Goal: Task Accomplishment & Management: Complete application form

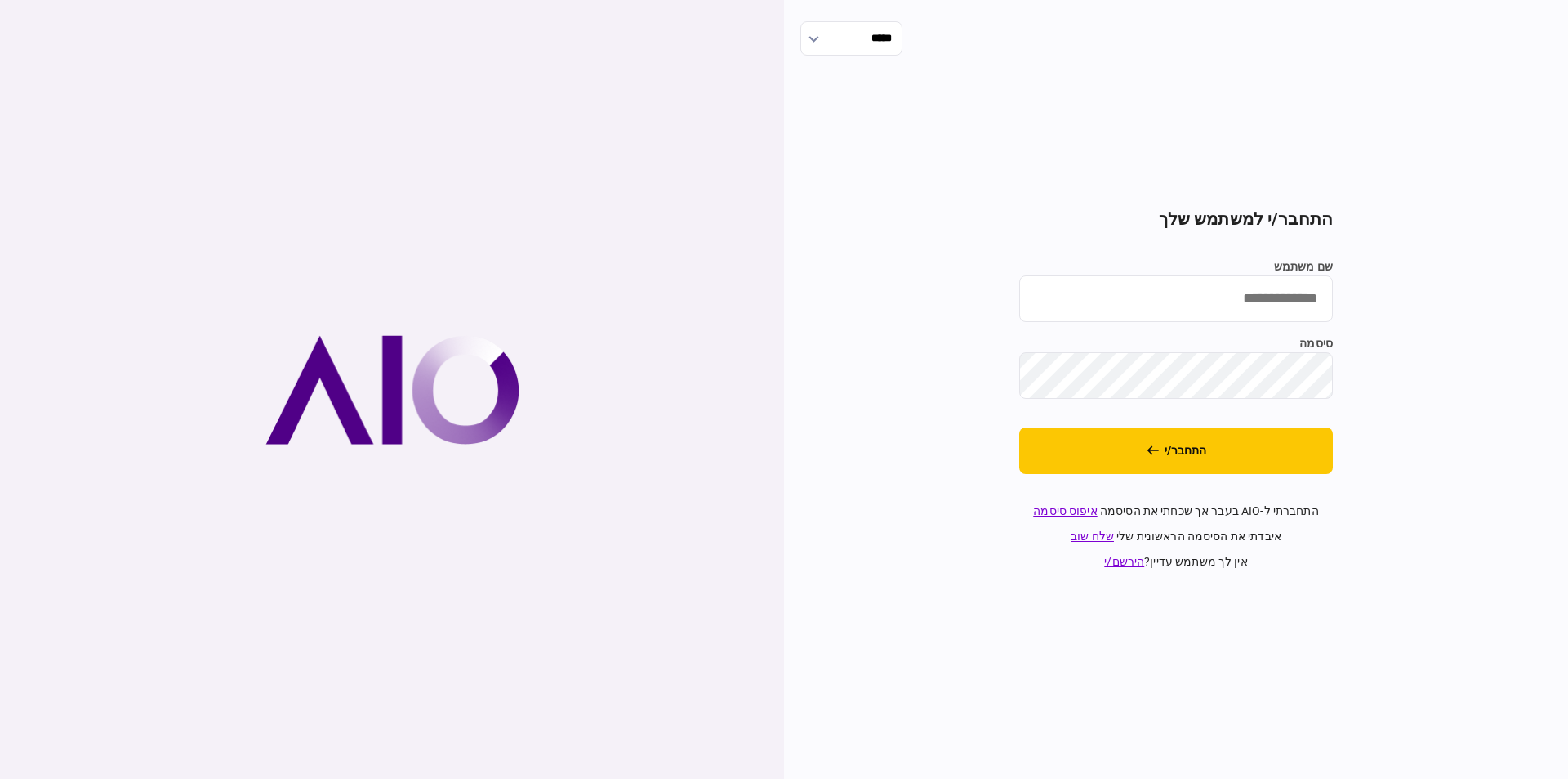
click at [1219, 312] on input "שם משתמש" at bounding box center [1176, 299] width 313 height 47
click at [1238, 299] on input "שם משתמש" at bounding box center [1176, 299] width 313 height 47
click at [1258, 292] on input "שם משתמש" at bounding box center [1176, 299] width 313 height 47
click at [1200, 298] on input "שם משתמש" at bounding box center [1176, 299] width 313 height 47
paste input "*********"
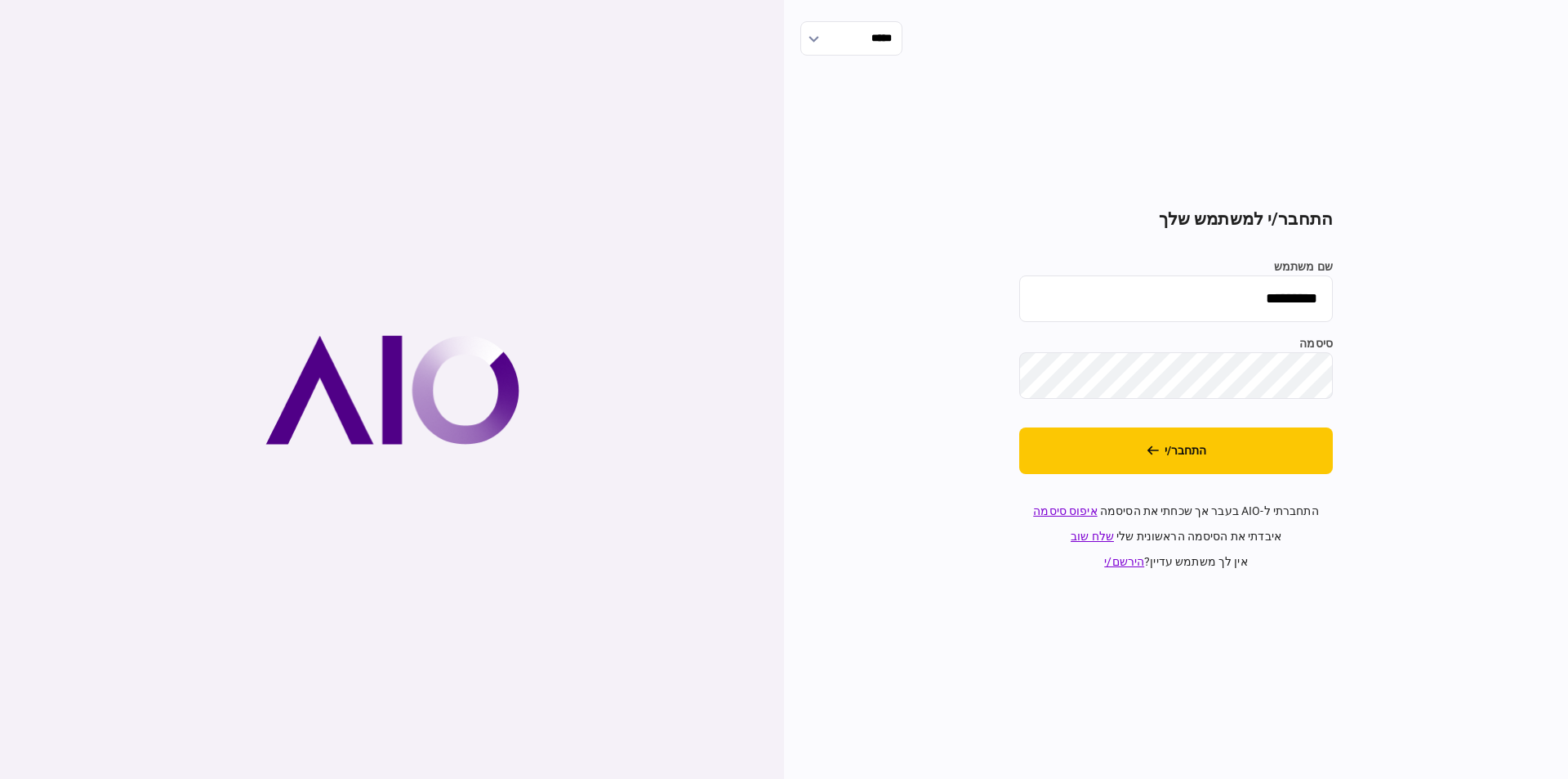
type input "*********"
click at [1020, 427] on button "התחבר/י" at bounding box center [1176, 451] width 313 height 47
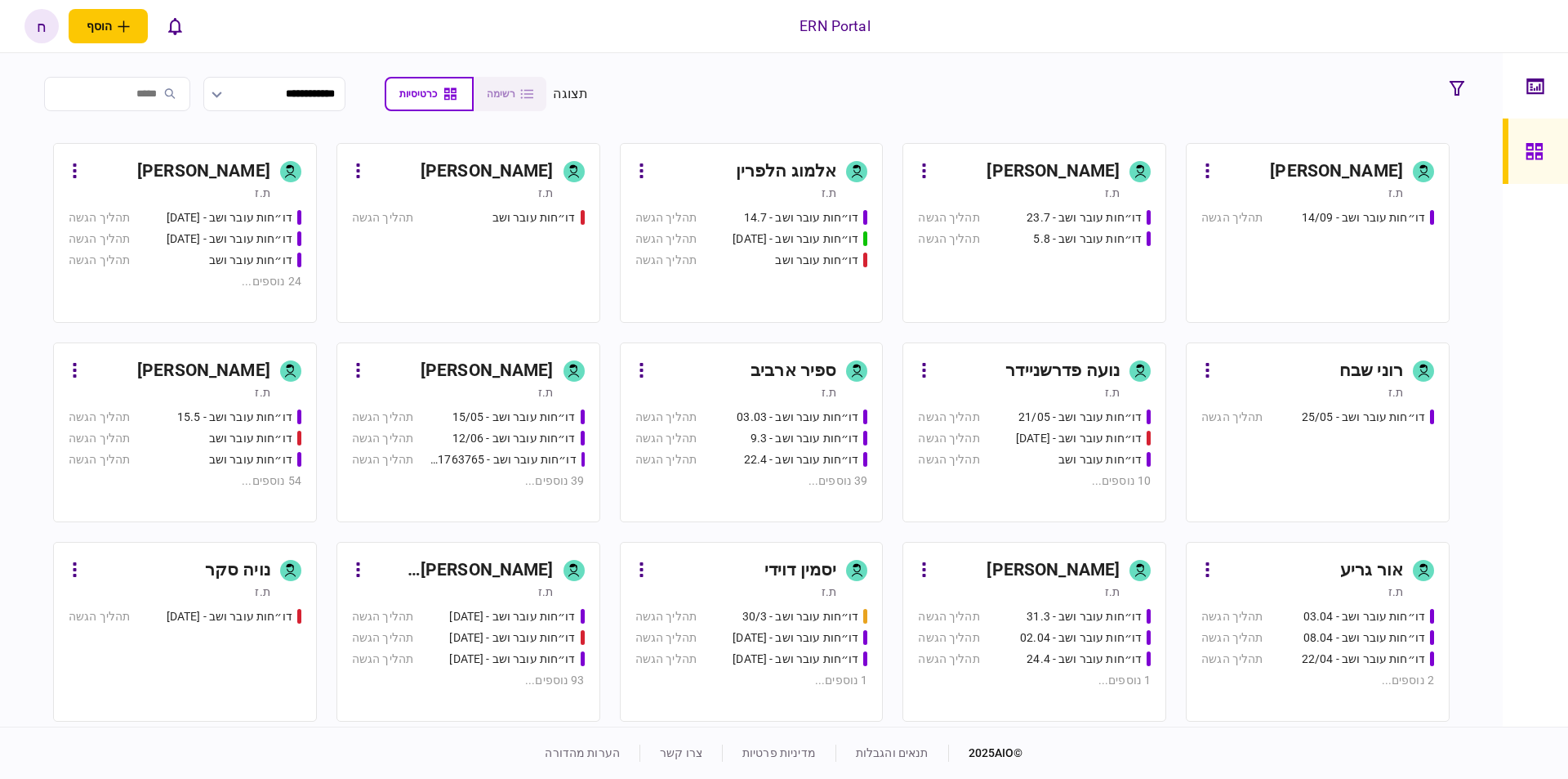
click at [1263, 193] on div "ת.ז" at bounding box center [1303, 192] width 202 height 17
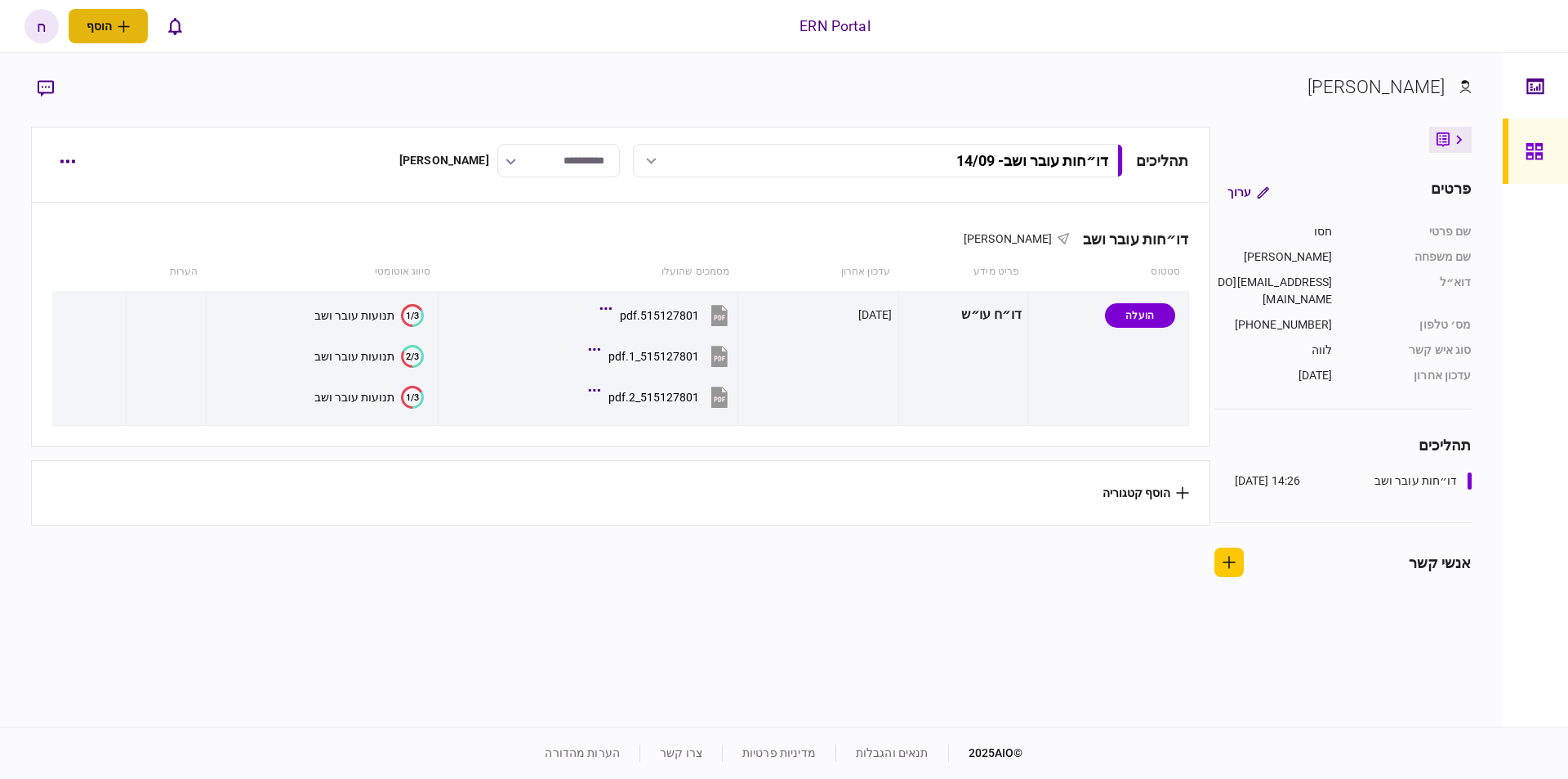
click at [137, 30] on button "הוסף" at bounding box center [108, 25] width 79 height 34
drag, startPoint x: 368, startPoint y: 218, endPoint x: 387, endPoint y: 214, distance: 19.4
click at [376, 214] on div "דו״חות עובר ושב חסו חוסין" at bounding box center [620, 228] width 1136 height 50
click at [1159, 489] on button "הוסף קטגוריה" at bounding box center [1146, 493] width 87 height 13
click at [1230, 526] on li "מסמכים" at bounding box center [1256, 527] width 139 height 29
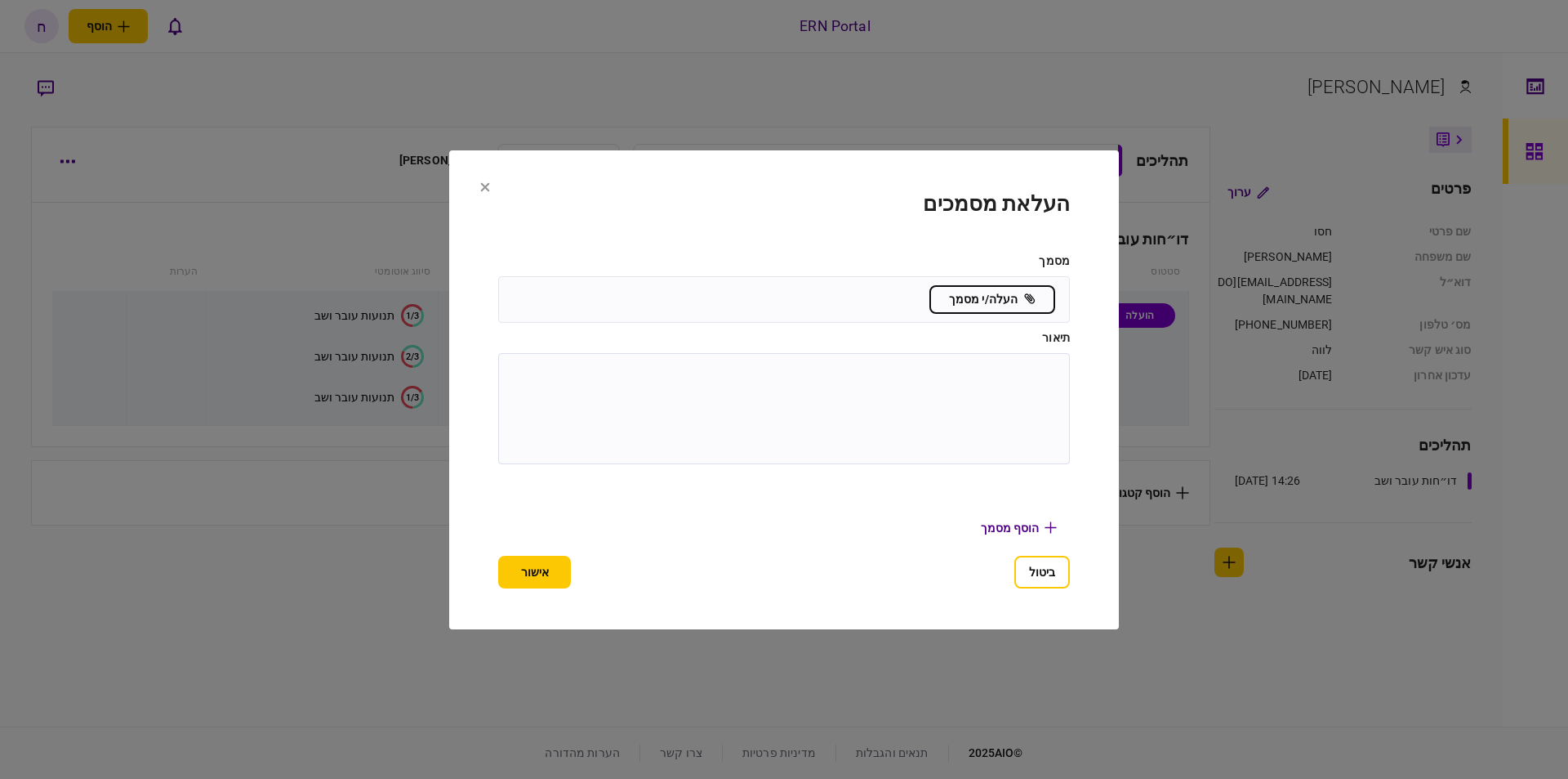
click at [986, 388] on textarea at bounding box center [783, 408] width 540 height 80
click at [1044, 579] on button "ביטול" at bounding box center [1042, 572] width 56 height 33
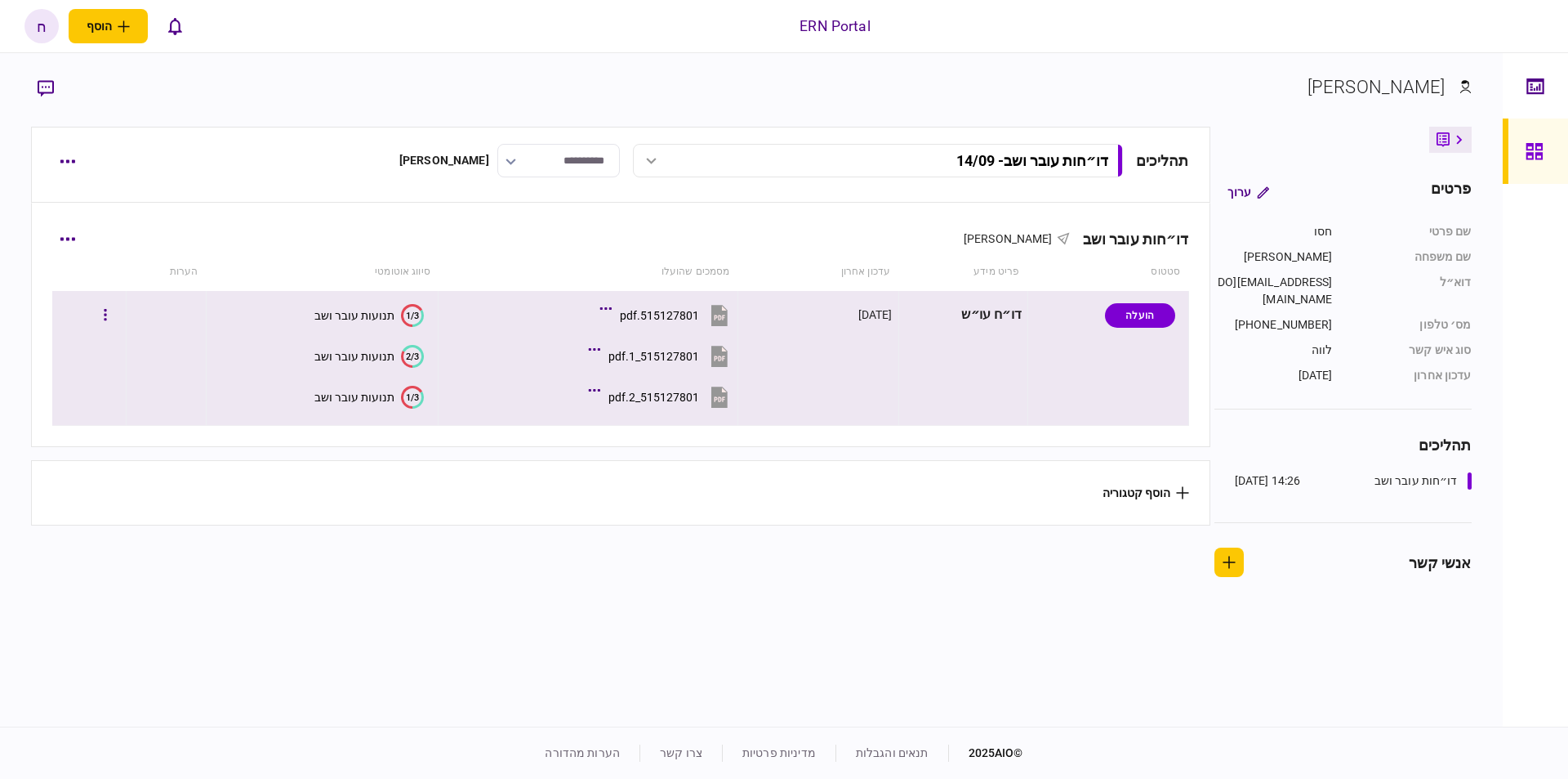
click at [1145, 314] on div "הועלה" at bounding box center [1140, 315] width 70 height 24
click at [63, 232] on button "button" at bounding box center [67, 238] width 30 height 30
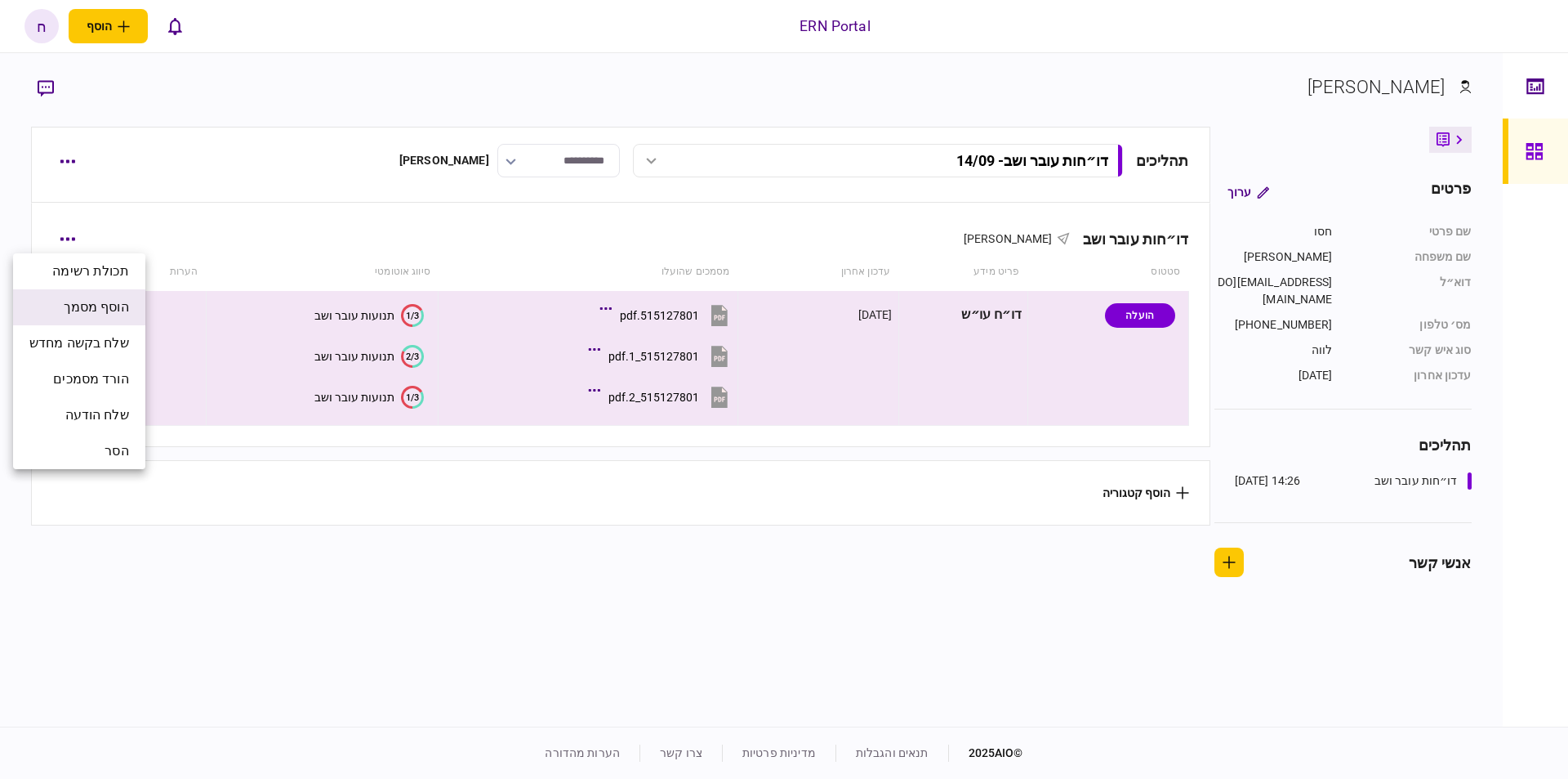
click at [129, 312] on span "הוסף מסמך" at bounding box center [96, 307] width 65 height 20
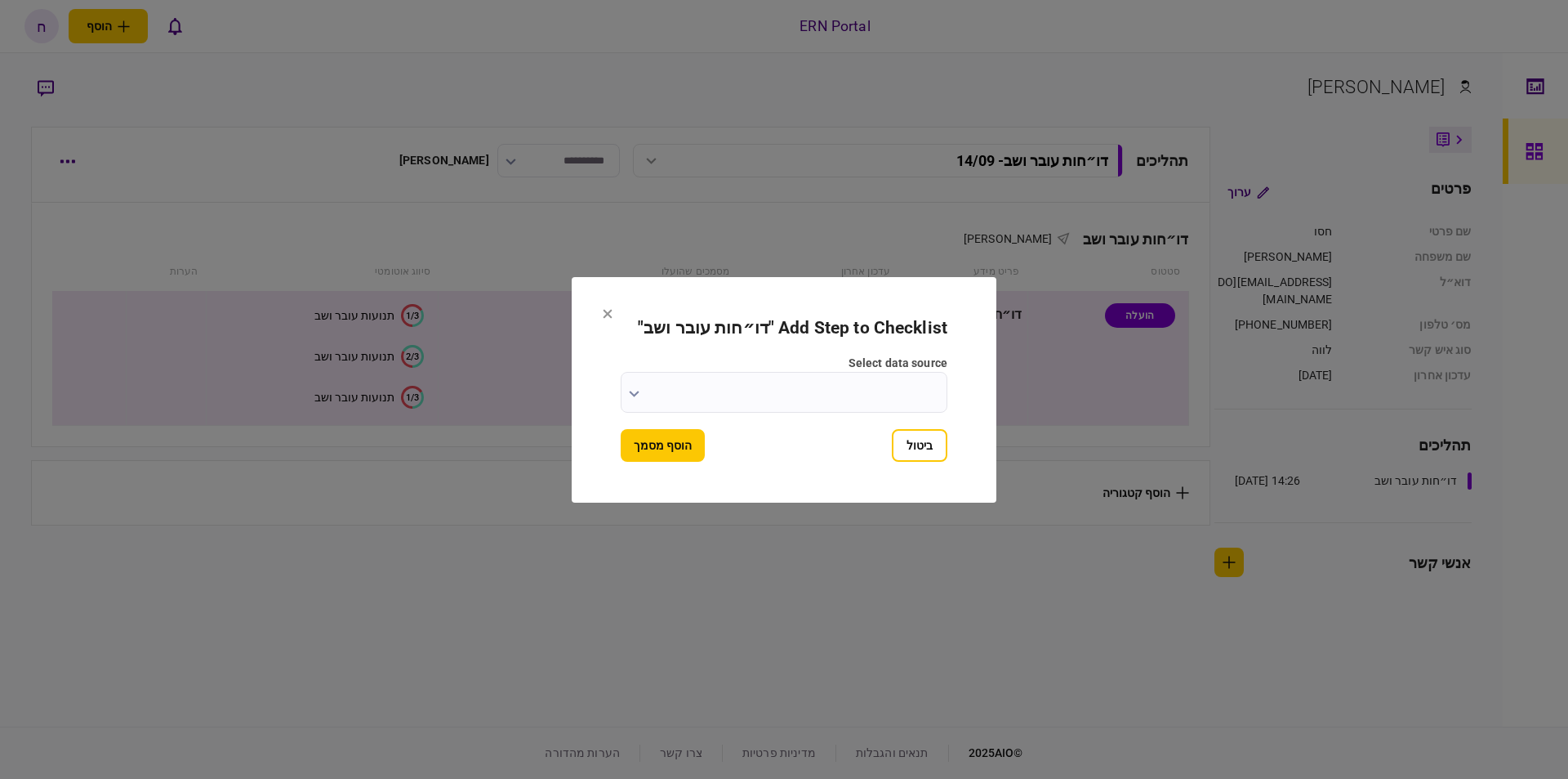
click at [727, 376] on input "select data source" at bounding box center [783, 392] width 326 height 41
click at [672, 410] on div at bounding box center [784, 389] width 1568 height 779
click at [658, 441] on button "הוסף מסמך" at bounding box center [662, 446] width 84 height 33
click at [676, 410] on input "select data source" at bounding box center [783, 392] width 326 height 41
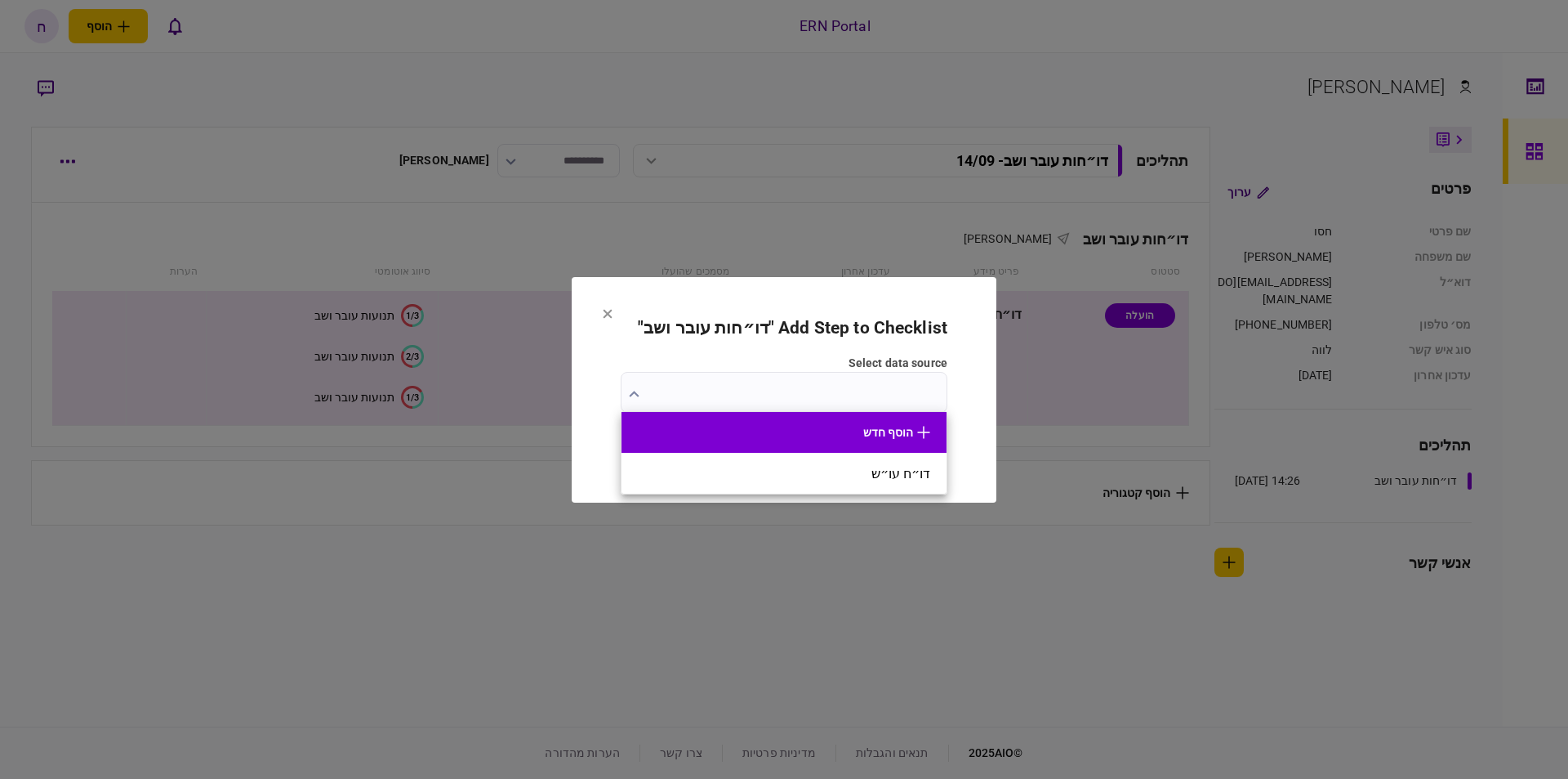
click at [864, 437] on button "הוסף חדש" at bounding box center [784, 432] width 292 height 13
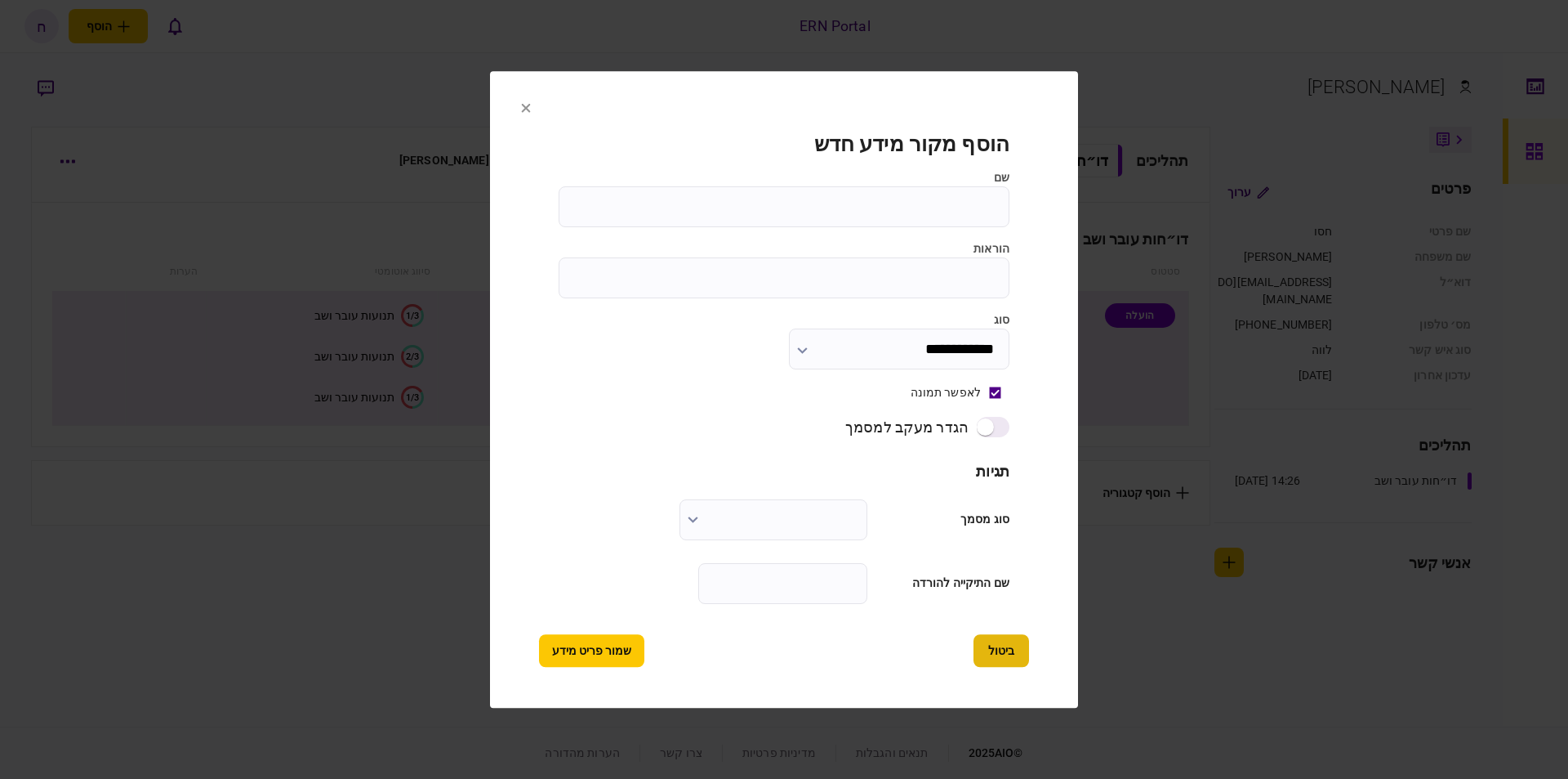
click at [1020, 650] on button "ביטול" at bounding box center [1002, 650] width 56 height 33
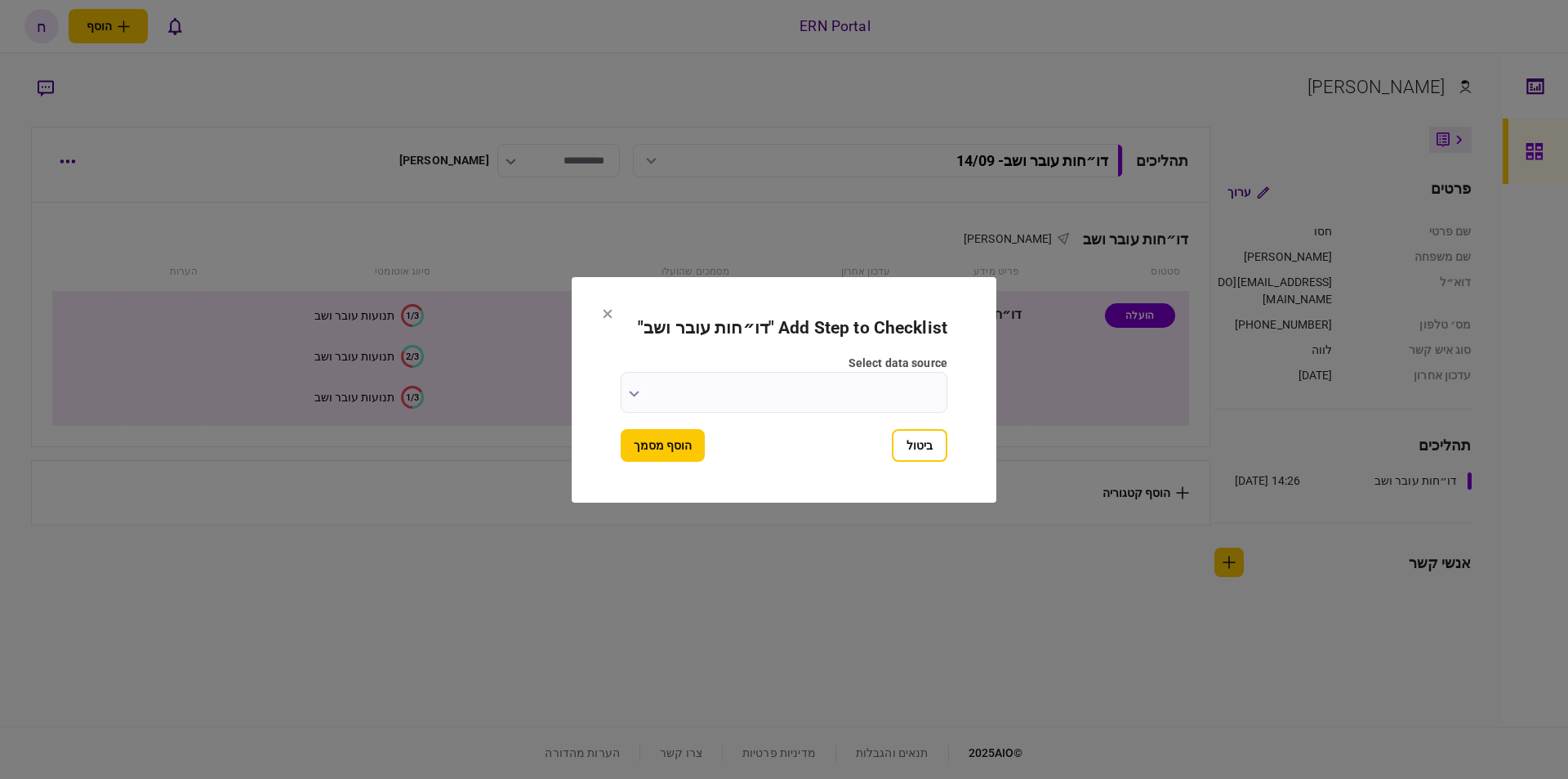
click at [908, 412] on form "Add Step to Checklist " דו״חות עובר ושב " select data source ביטול הוסף מסמך" at bounding box center [783, 389] width 326 height 144
click at [874, 393] on input "select data source" at bounding box center [783, 392] width 326 height 41
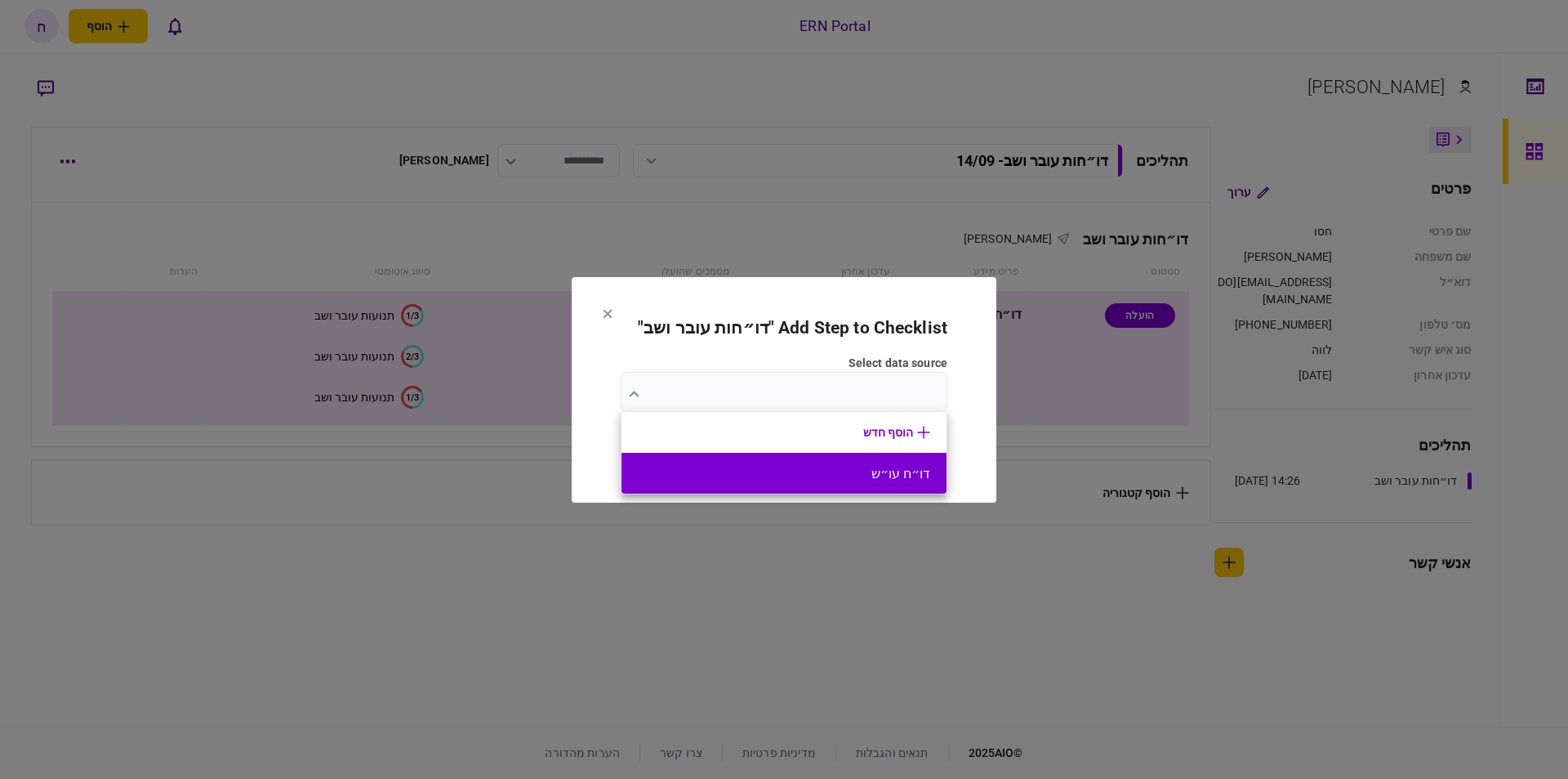
click at [796, 470] on button "דו״ח עו״ש" at bounding box center [784, 473] width 292 height 16
type input "*********"
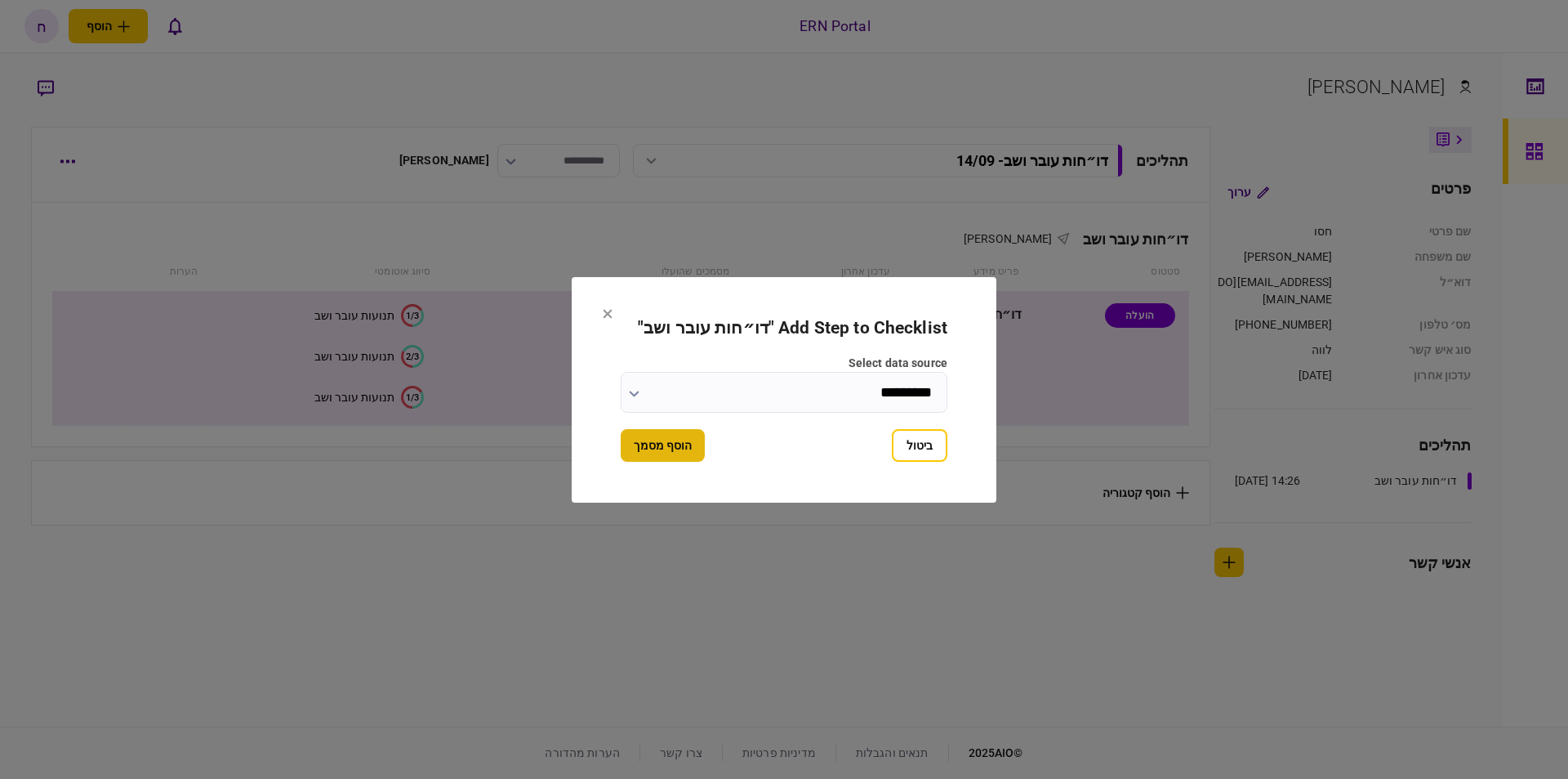
click at [681, 446] on button "הוסף מסמך" at bounding box center [662, 446] width 84 height 33
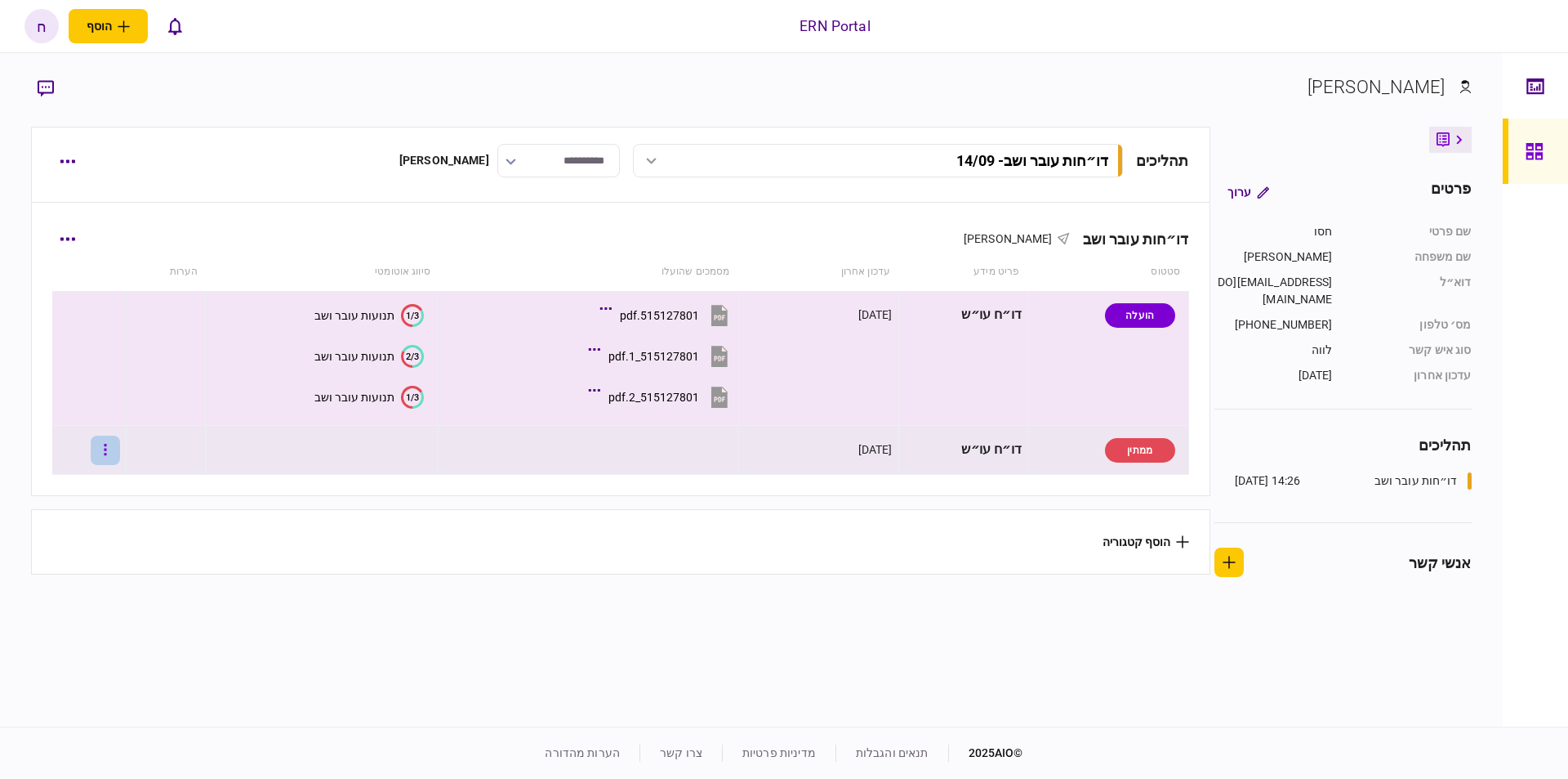
click at [120, 461] on button "button" at bounding box center [105, 450] width 30 height 30
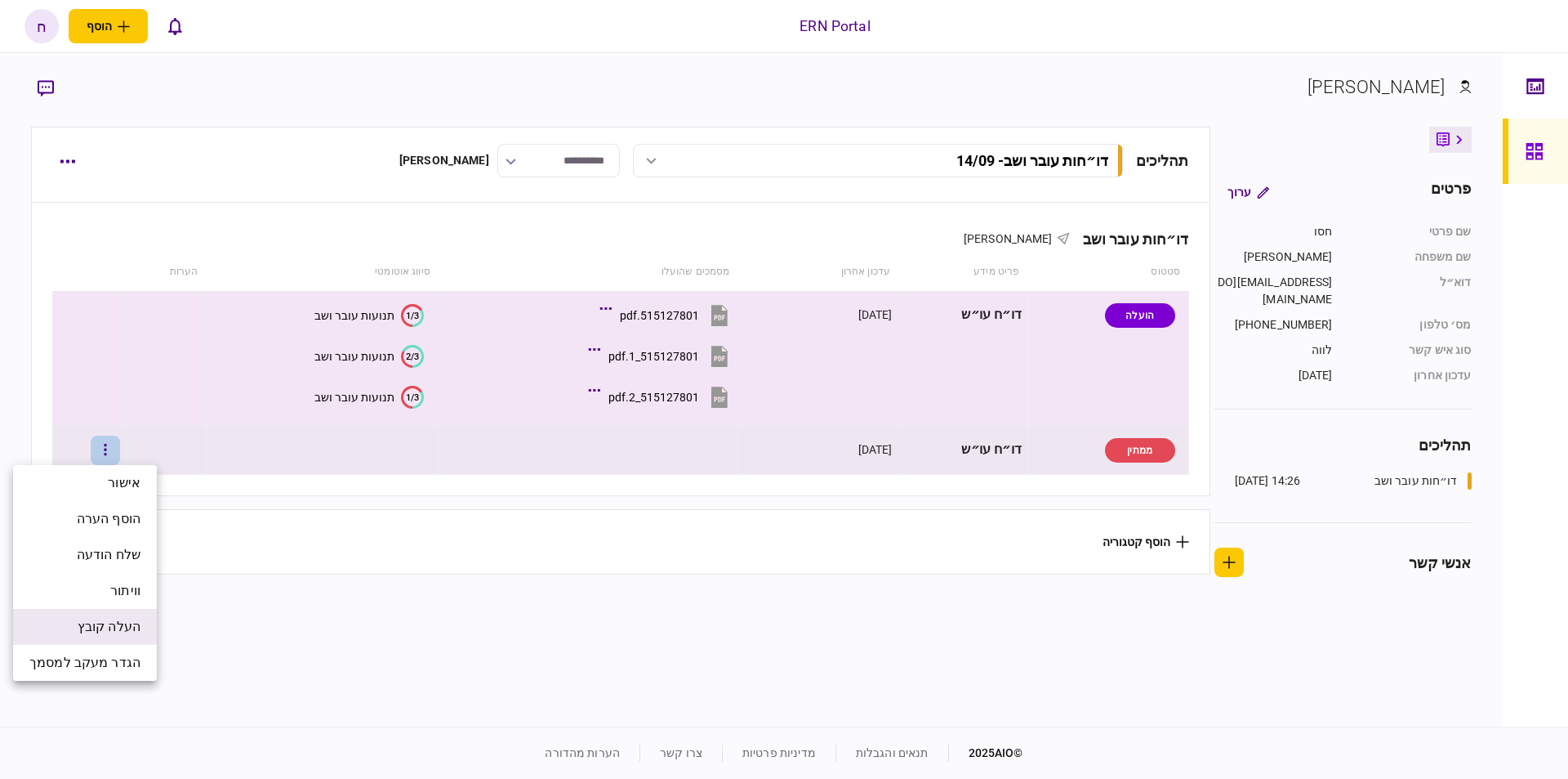
click at [92, 618] on span "העלה קובץ" at bounding box center [109, 627] width 63 height 20
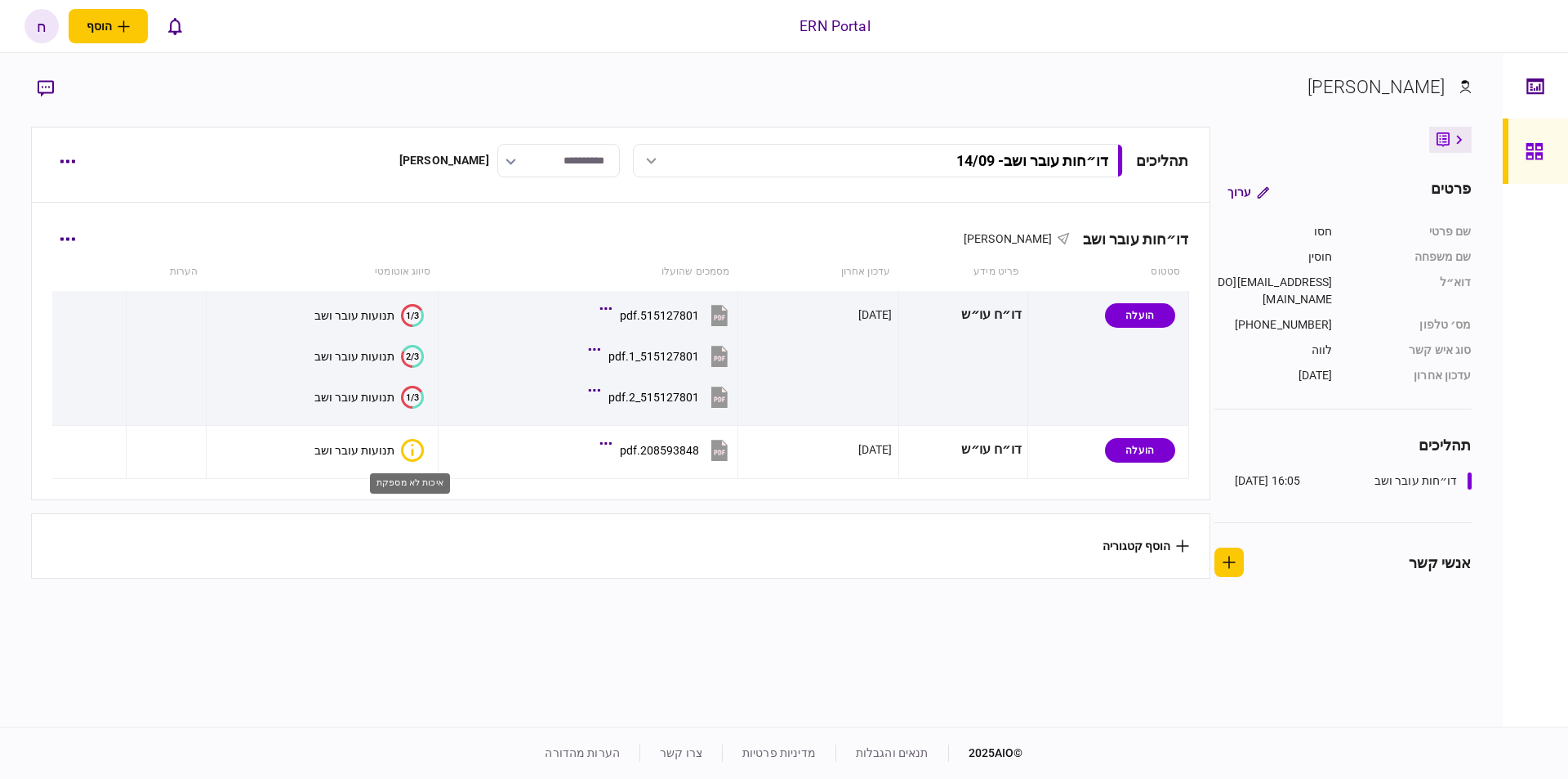
click at [406, 446] on icon "איכות לא מספקת" at bounding box center [412, 450] width 23 height 23
click at [406, 446] on div "דו״חות עובר ושב חסו חוסין סטטוס פריט מידע עדכון אחרון מסמכים שהועלו סיווג אוטומ…" at bounding box center [620, 352] width 1177 height 296
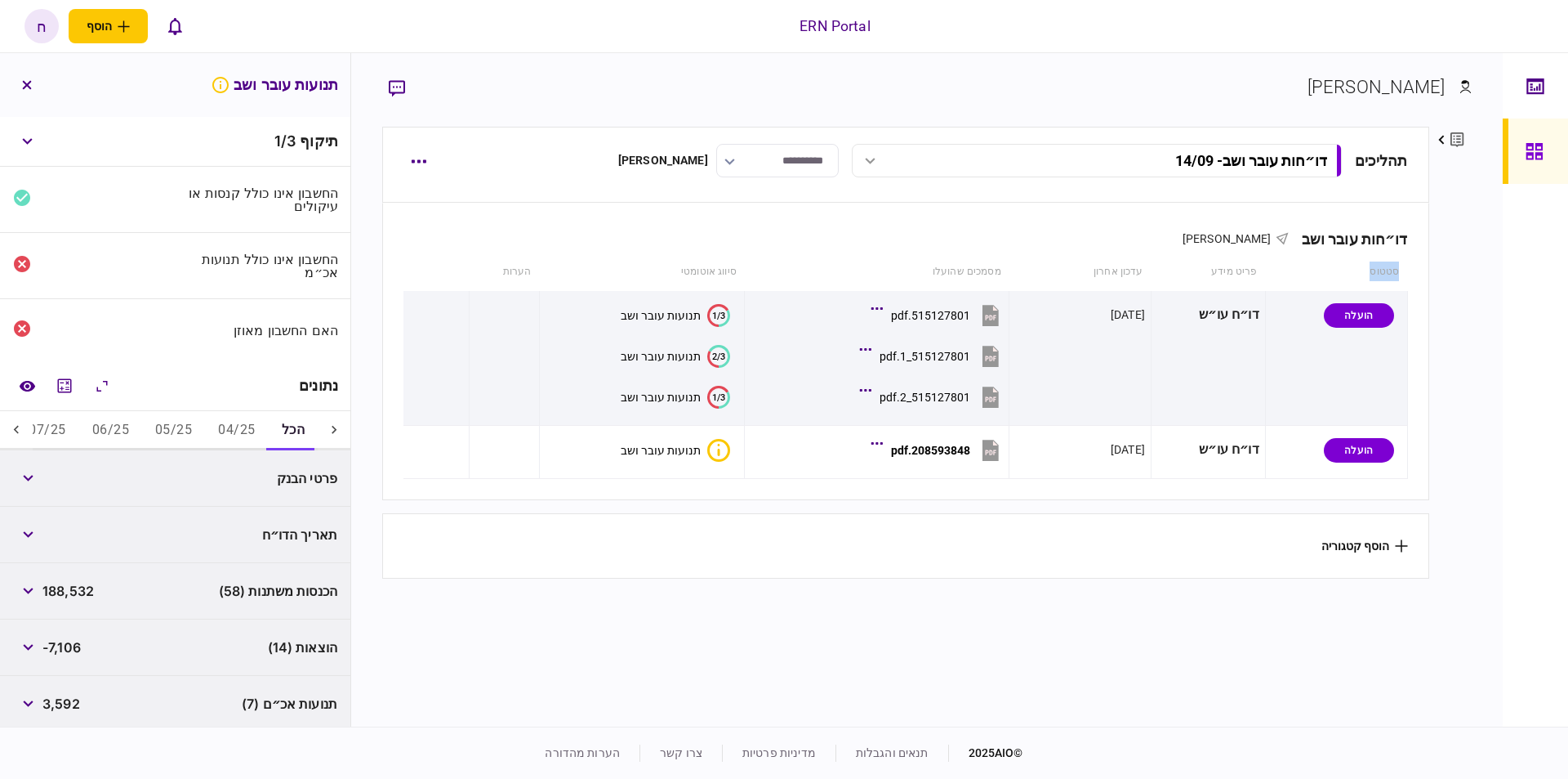
click at [236, 420] on button "04/25" at bounding box center [237, 430] width 63 height 39
click at [166, 420] on button "05/25" at bounding box center [174, 430] width 63 height 39
click at [132, 425] on button "06/25" at bounding box center [111, 430] width 63 height 39
click at [56, 428] on button "07/25" at bounding box center [48, 430] width 63 height 39
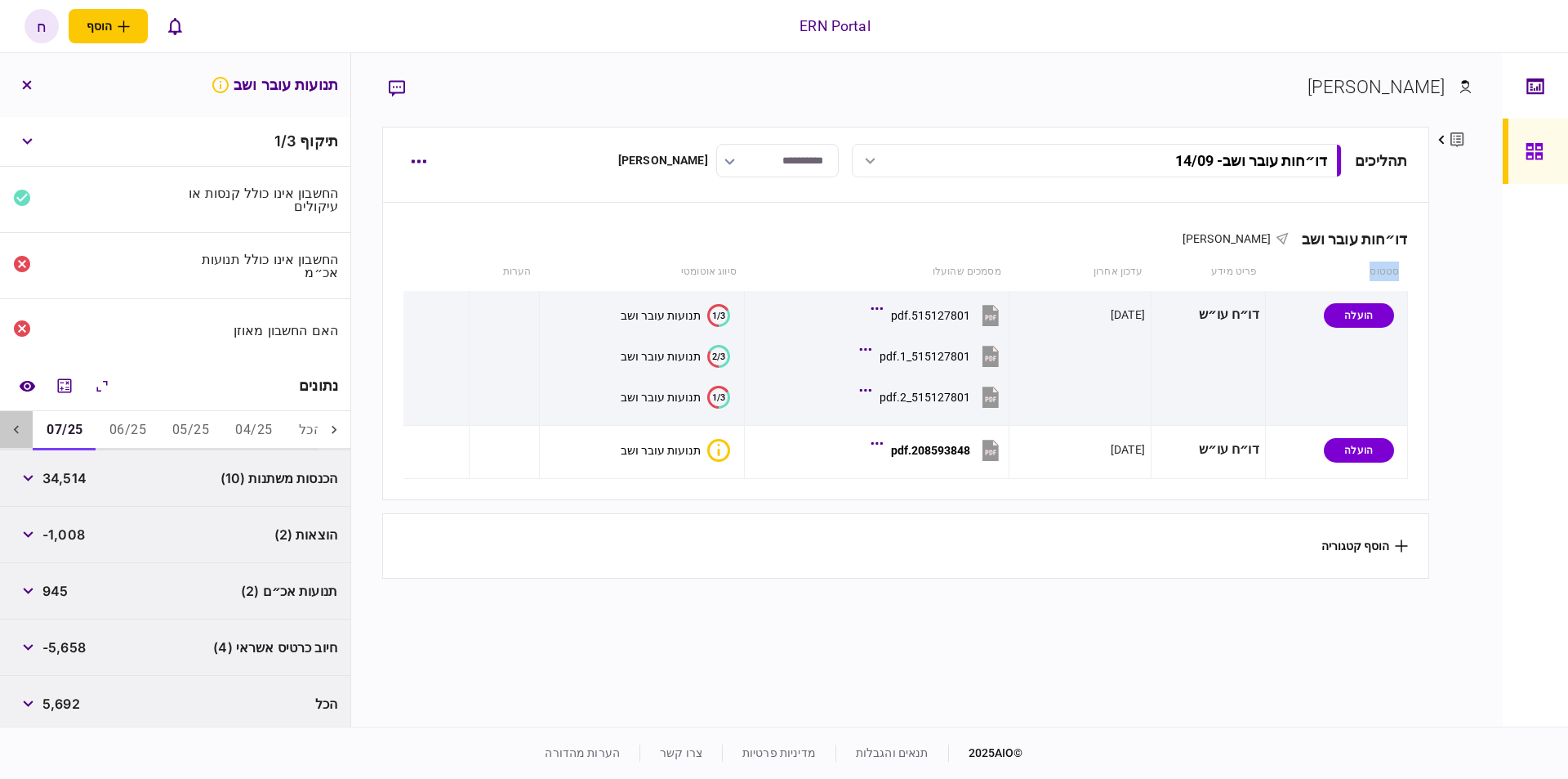
click at [15, 432] on icon at bounding box center [16, 429] width 17 height 17
click at [128, 430] on button "08/25" at bounding box center [127, 430] width 63 height 39
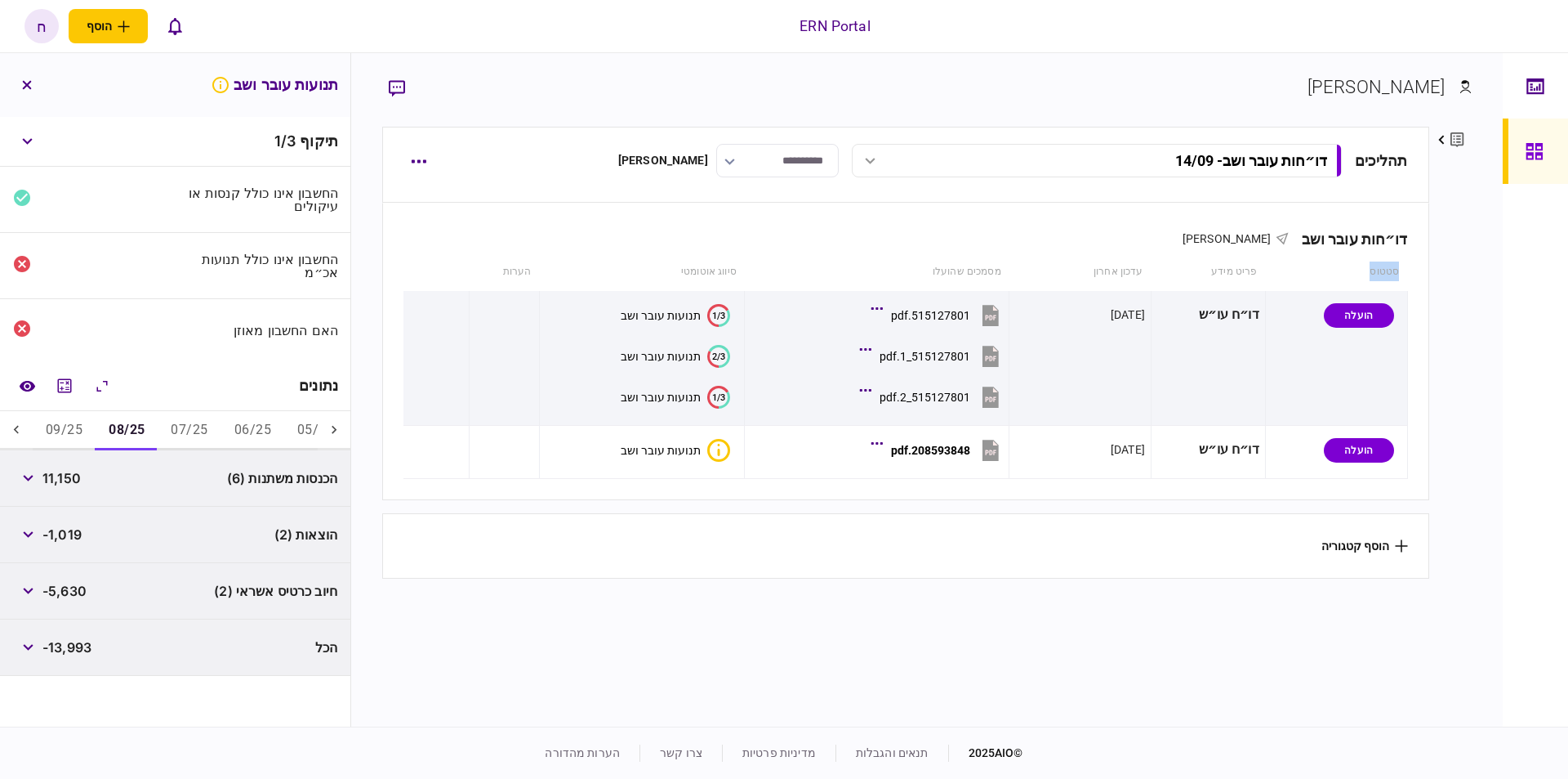
click at [70, 428] on button "09/25" at bounding box center [64, 430] width 63 height 39
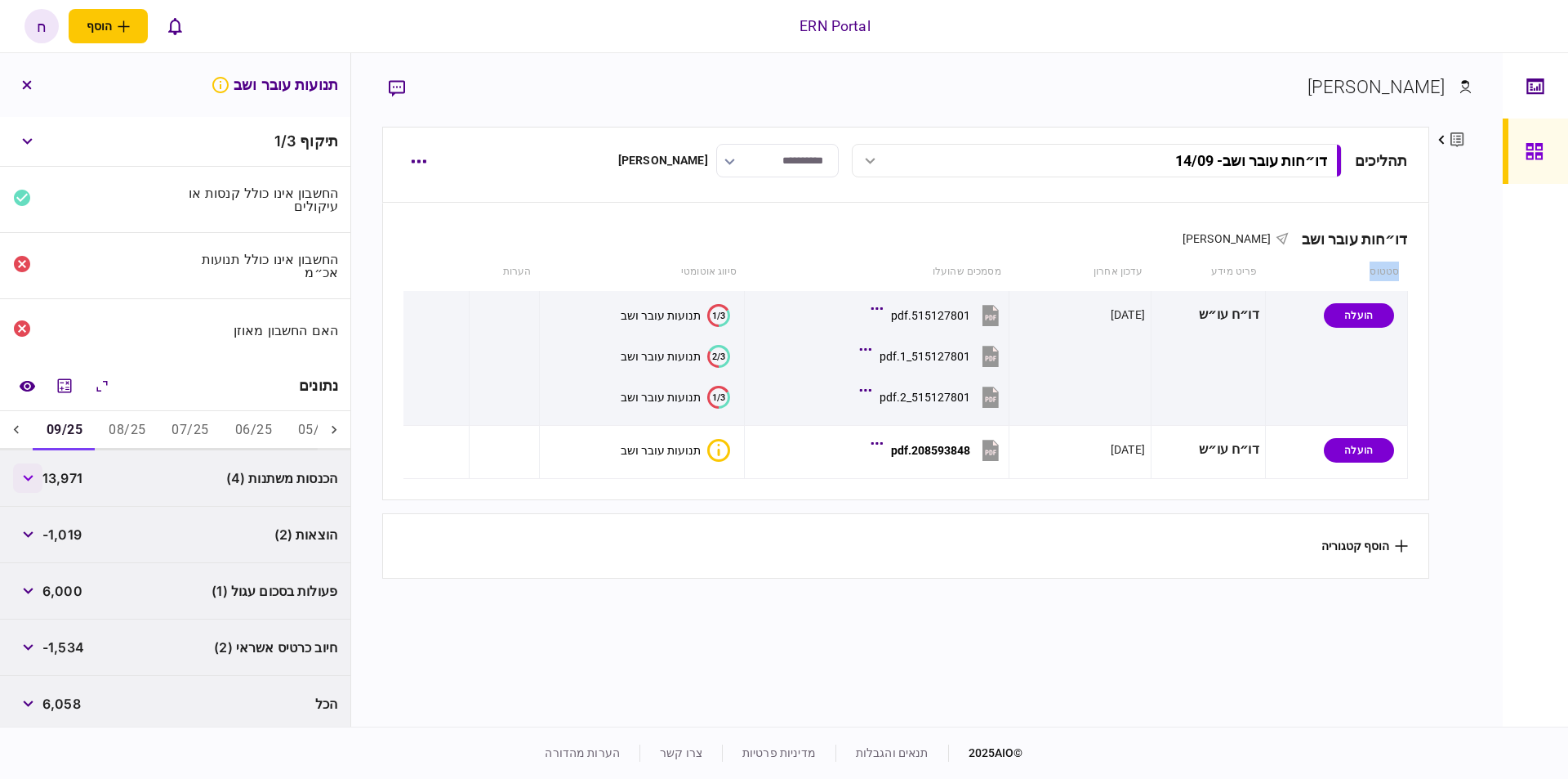
click at [40, 474] on button "button" at bounding box center [28, 478] width 30 height 30
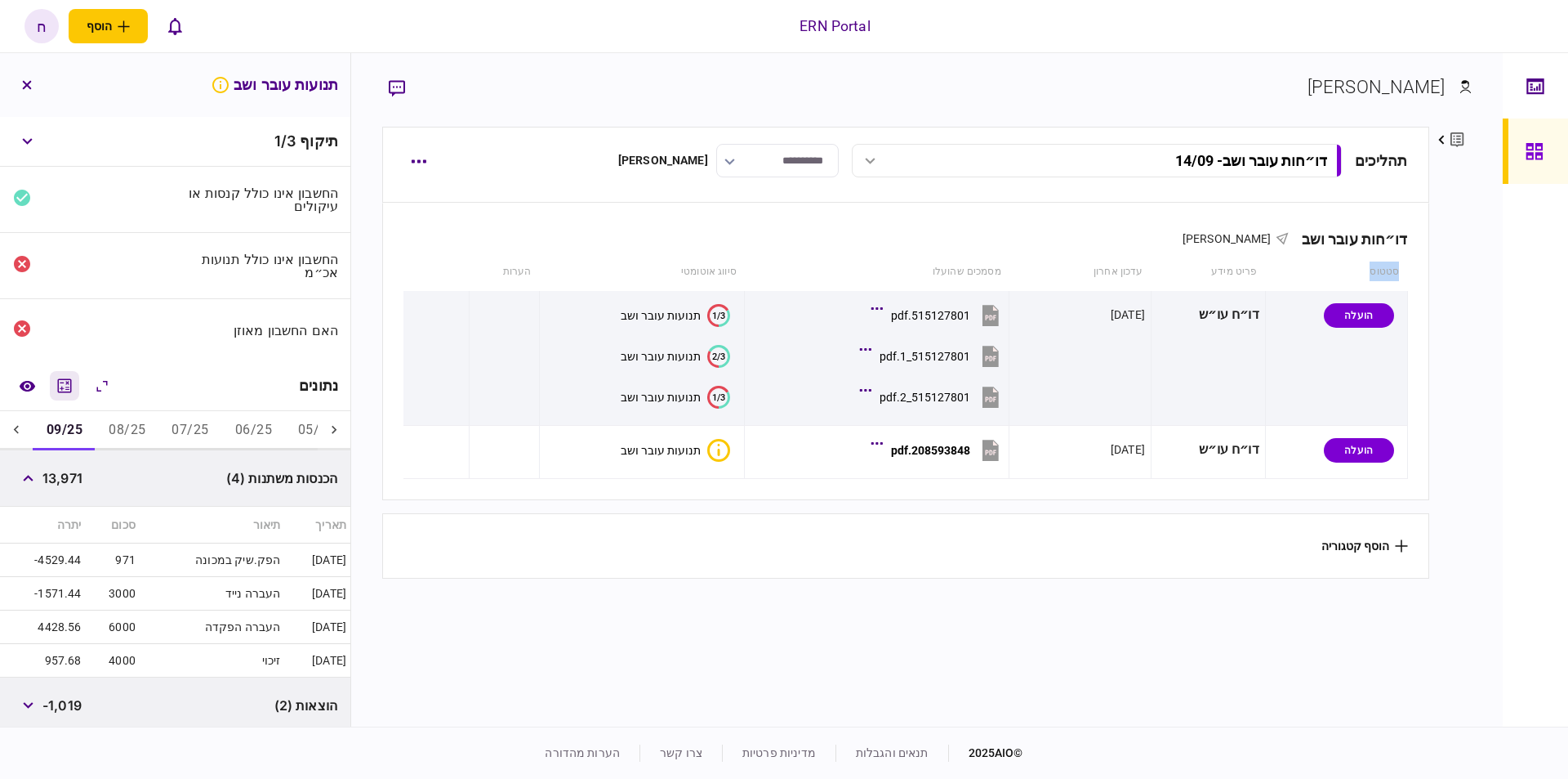
click at [61, 395] on button "מחשבון" at bounding box center [64, 386] width 30 height 30
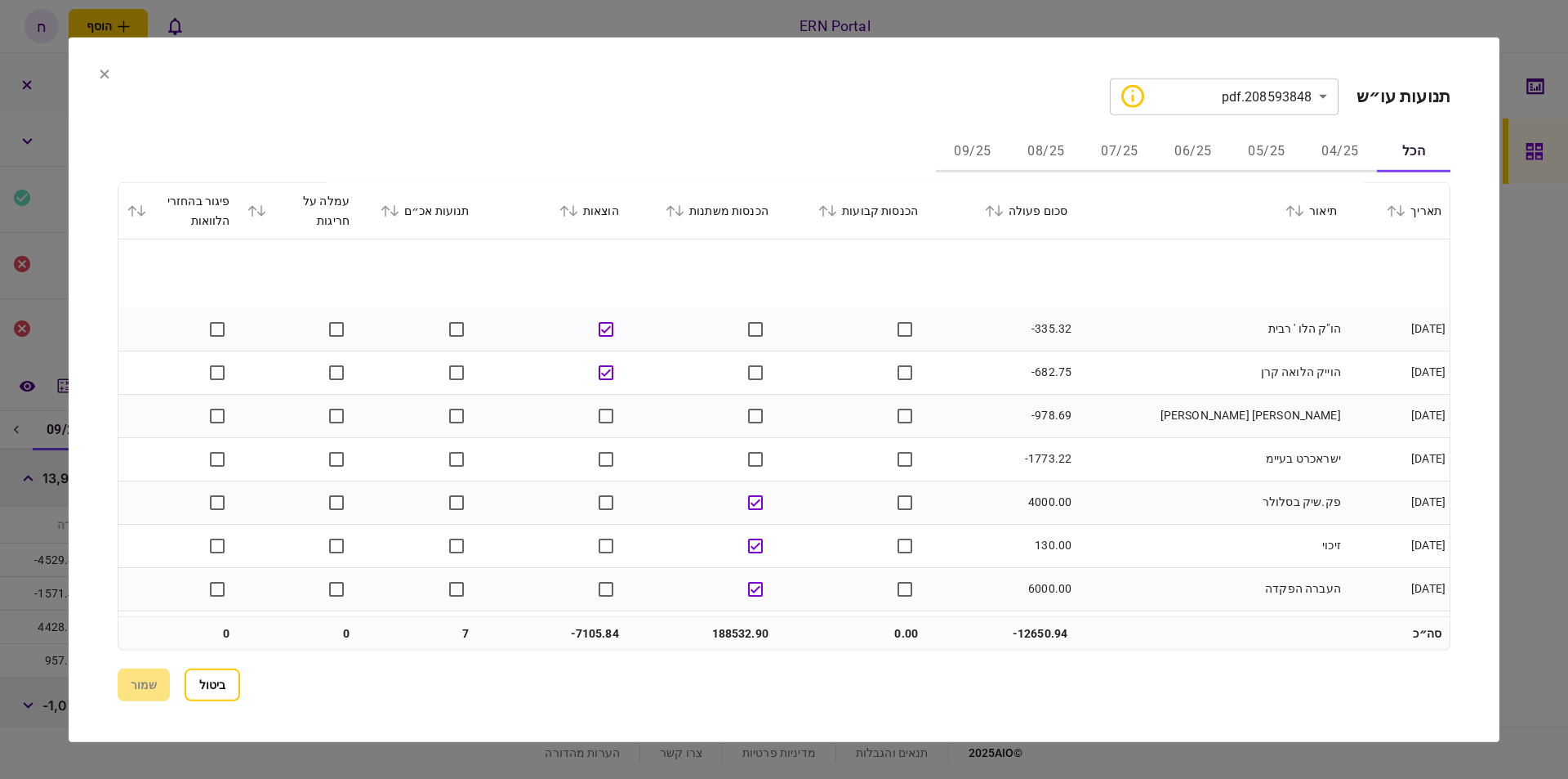
scroll to position [555, 0]
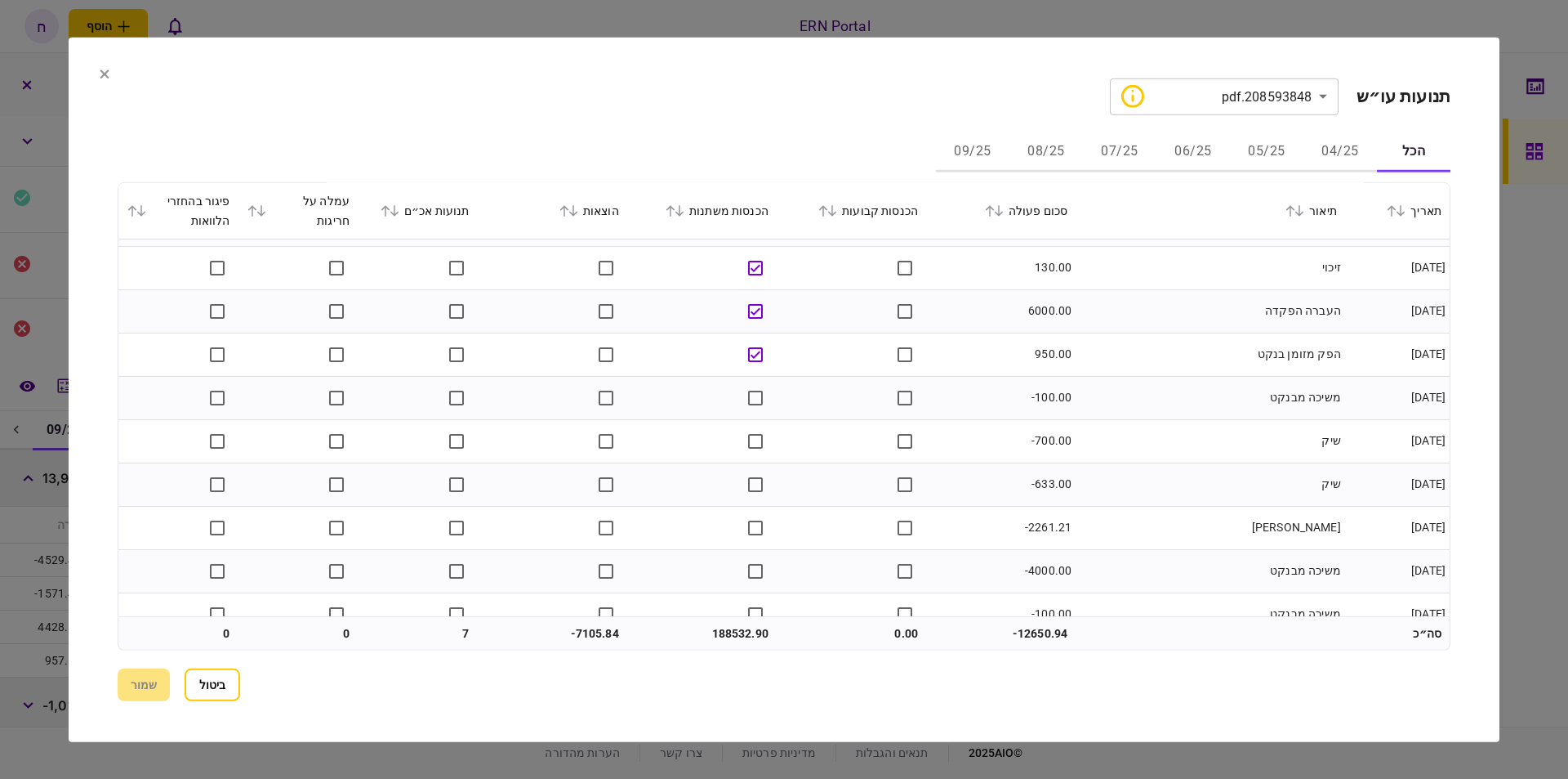
click at [231, 697] on button "ביטול" at bounding box center [212, 685] width 56 height 33
